Goal: Transaction & Acquisition: Purchase product/service

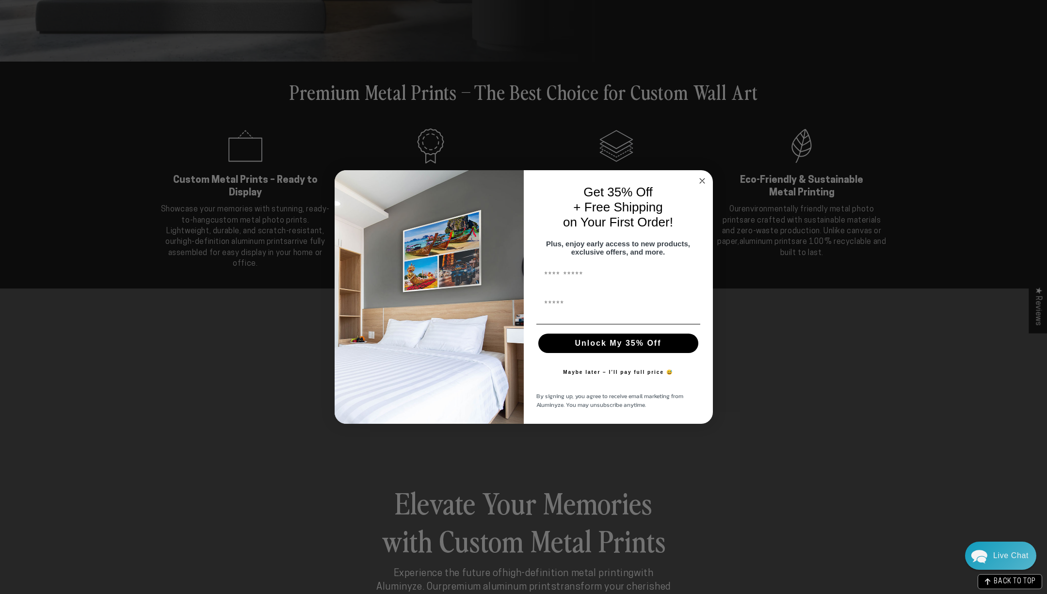
scroll to position [401, 0]
click at [704, 176] on circle "Close dialog" at bounding box center [705, 180] width 11 height 11
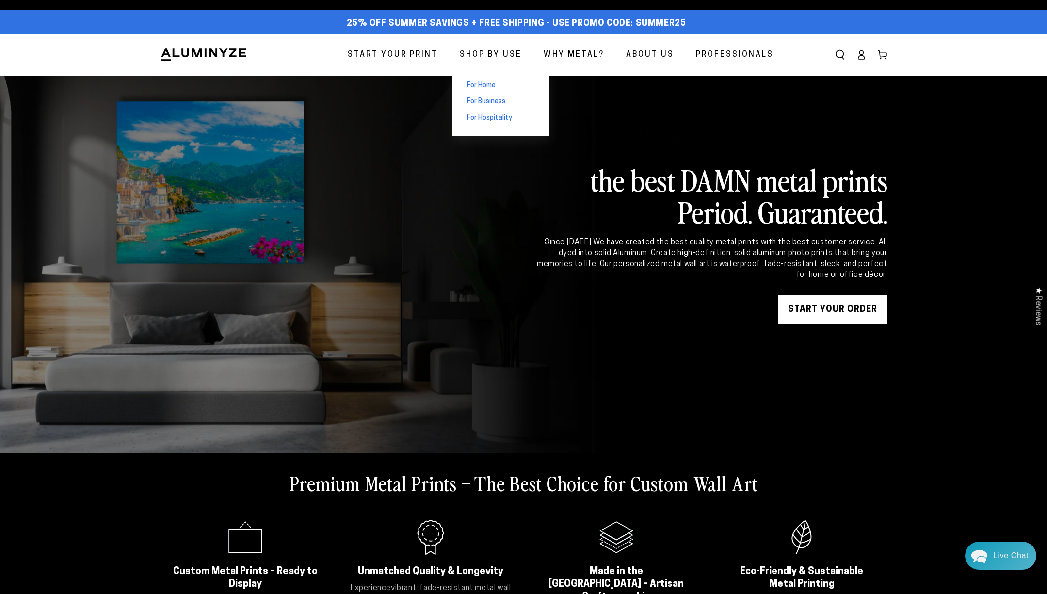
scroll to position [3, 0]
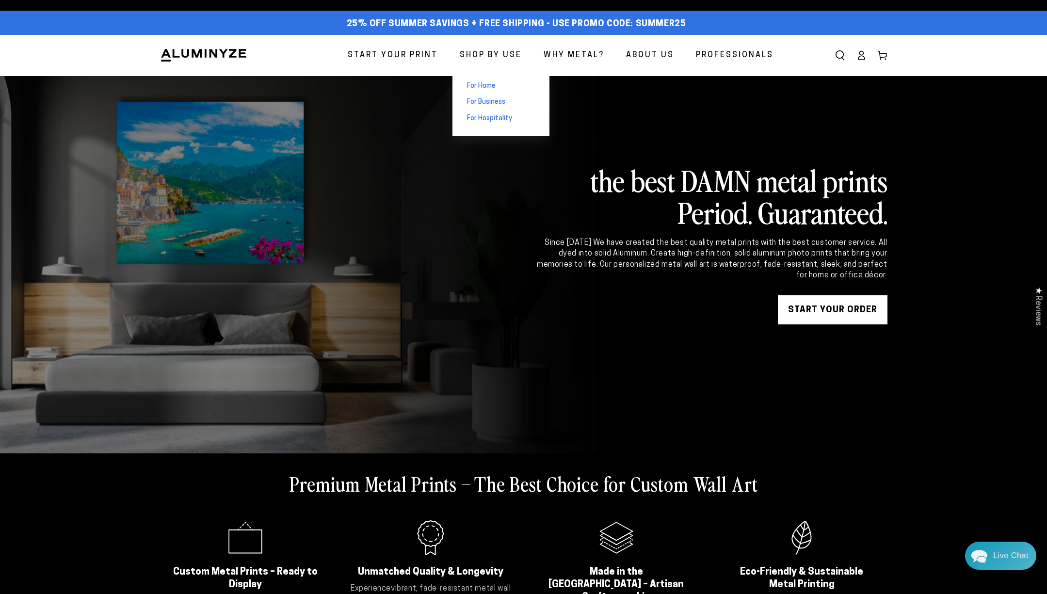
click at [487, 82] on span "For Home" at bounding box center [481, 86] width 29 height 10
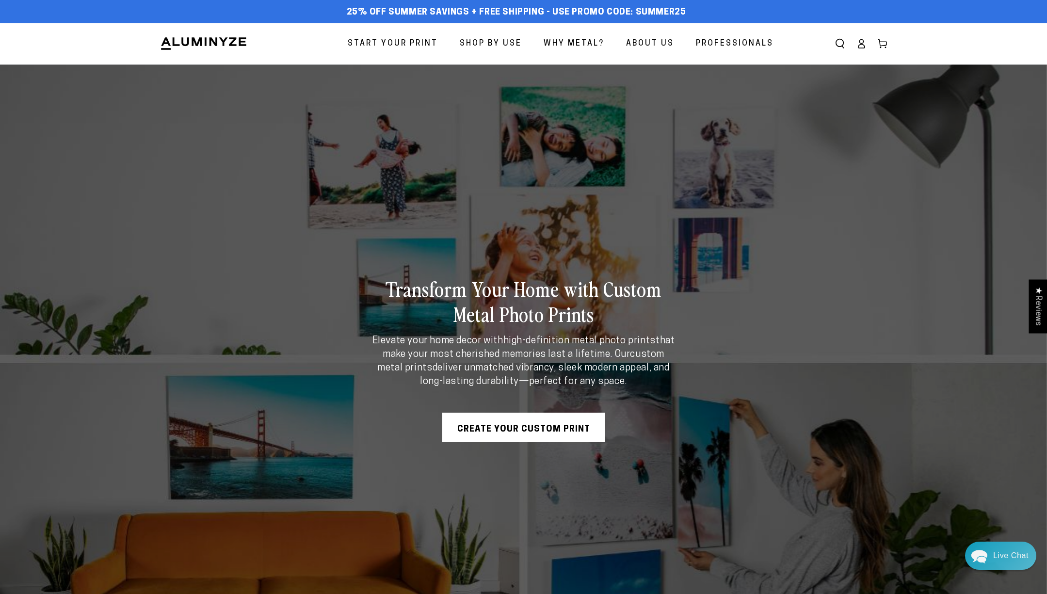
scroll to position [0, 0]
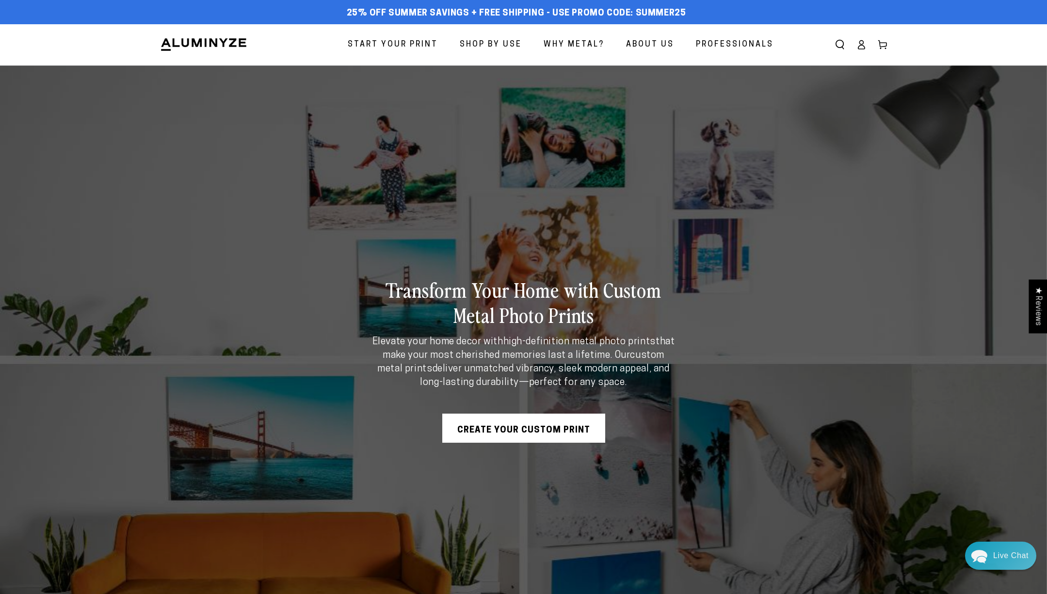
click at [519, 429] on link "Create Your Custom Print" at bounding box center [523, 428] width 163 height 29
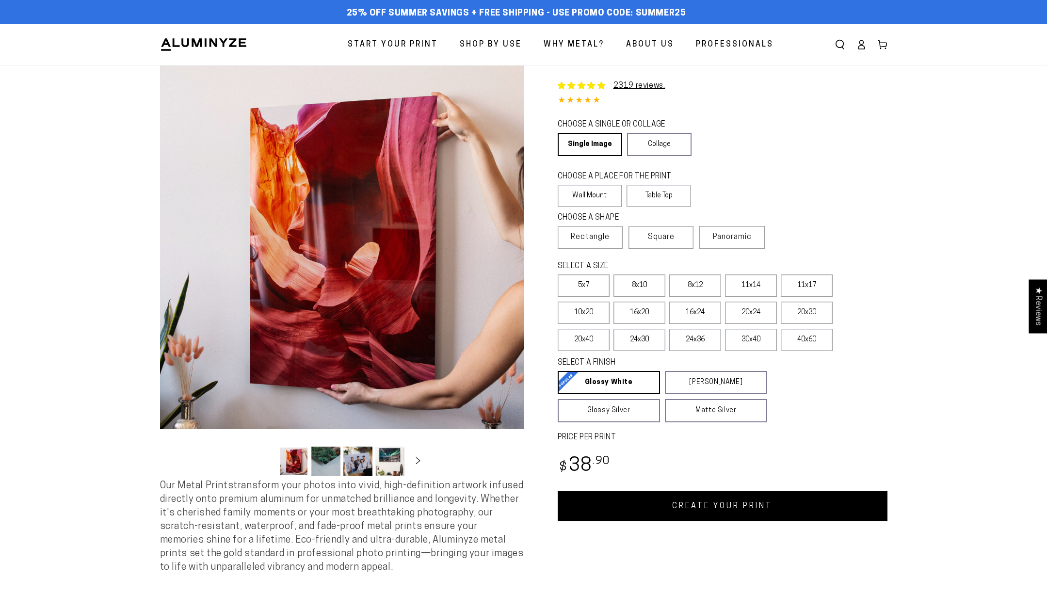
select select "**********"
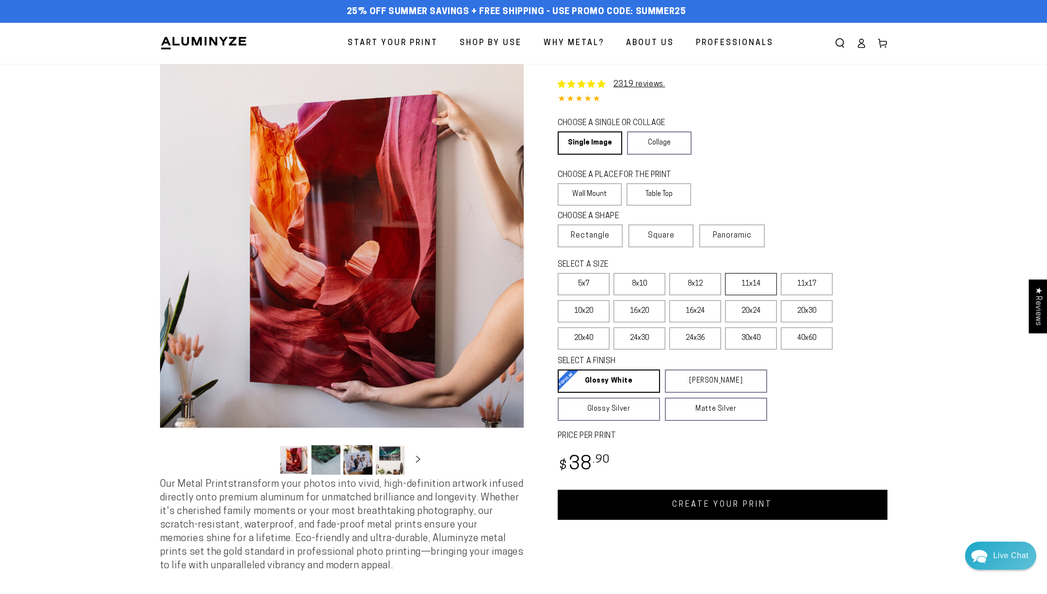
scroll to position [0, 1]
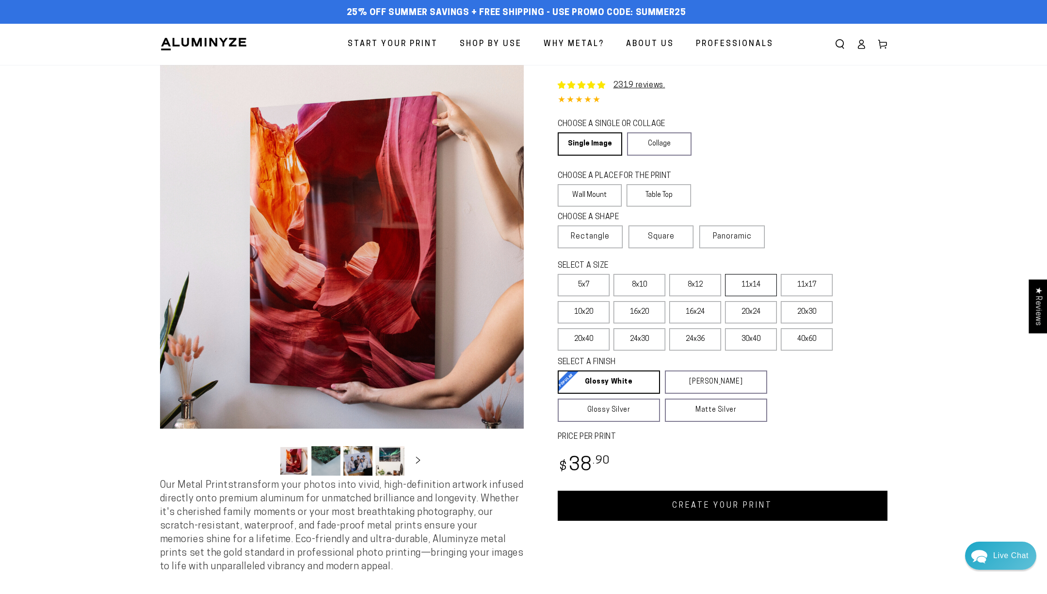
click at [747, 282] on label "11x14" at bounding box center [751, 285] width 52 height 22
